Goal: Task Accomplishment & Management: Use online tool/utility

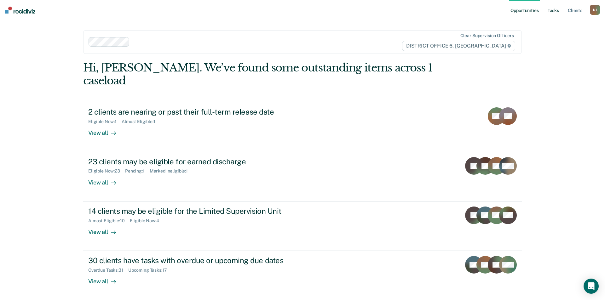
click at [554, 13] on link "Tasks" at bounding box center [554, 10] width 14 height 20
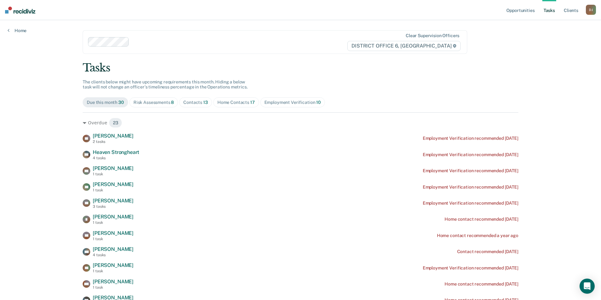
click at [137, 102] on div "Risk Assessments 8" at bounding box center [153, 102] width 41 height 5
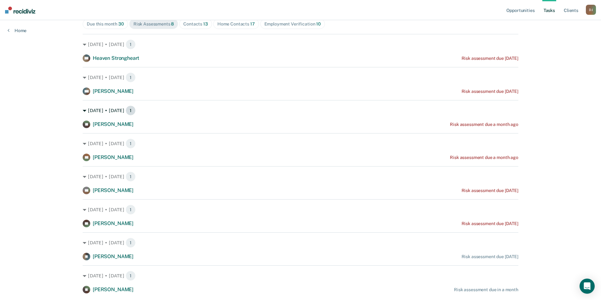
scroll to position [95, 0]
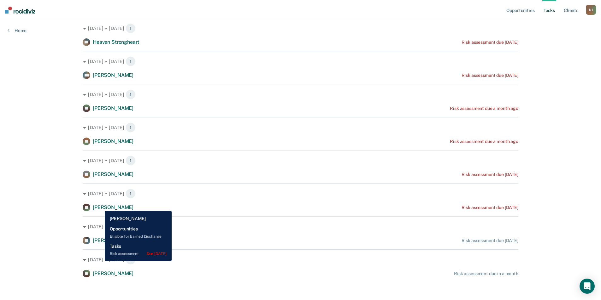
click at [100, 207] on span "[PERSON_NAME]" at bounding box center [113, 208] width 41 height 6
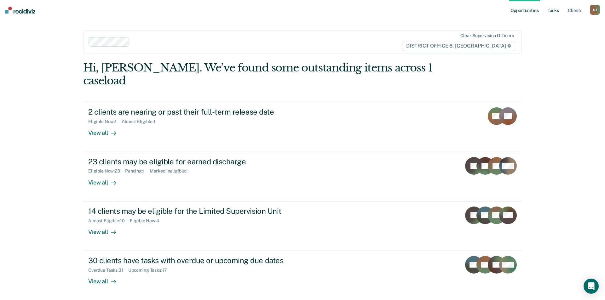
click at [558, 10] on link "Tasks" at bounding box center [554, 10] width 14 height 20
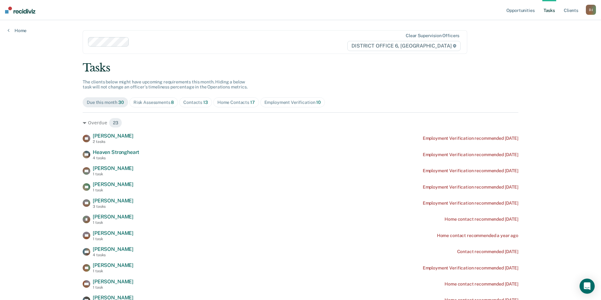
click at [158, 101] on div "Risk Assessments 8" at bounding box center [153, 102] width 41 height 5
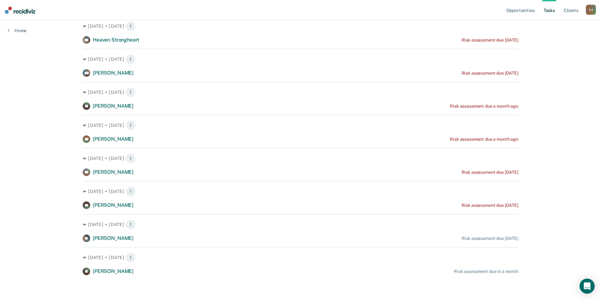
scroll to position [97, 0]
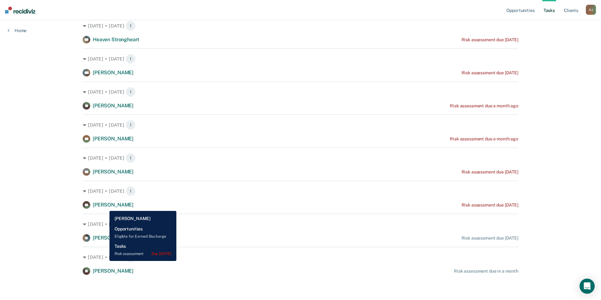
click at [105, 207] on span "[PERSON_NAME]" at bounding box center [113, 205] width 41 height 6
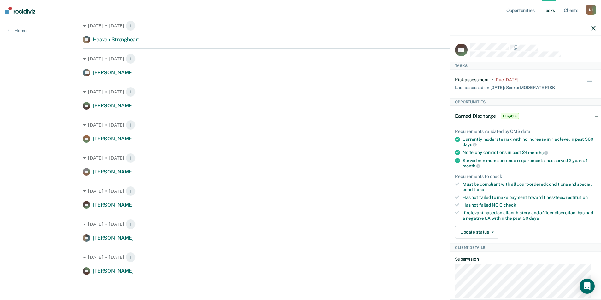
click at [95, 199] on div "Aug. 8 • Friday 1 EB Ervan Burnside Risk assessment due 11 days ago" at bounding box center [300, 195] width 435 height 28
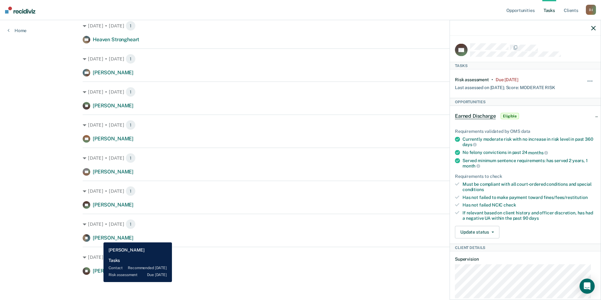
click at [99, 238] on span "[PERSON_NAME]" at bounding box center [113, 238] width 41 height 6
